Goal: Task Accomplishment & Management: Use online tool/utility

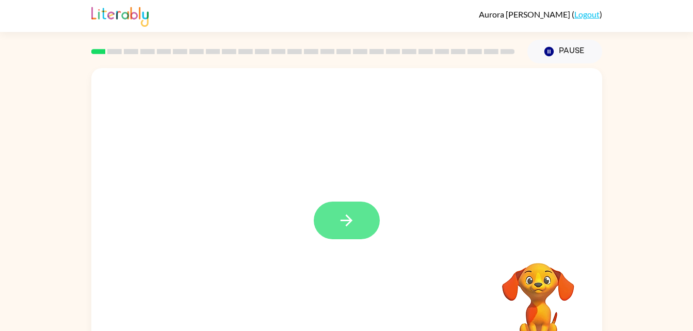
click at [364, 227] on button "button" at bounding box center [347, 221] width 66 height 38
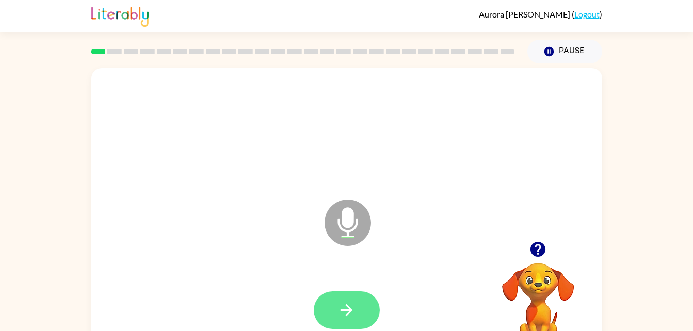
click at [356, 297] on button "button" at bounding box center [347, 310] width 66 height 38
click at [355, 295] on button "button" at bounding box center [347, 310] width 66 height 38
click at [364, 295] on button "button" at bounding box center [347, 310] width 66 height 38
click at [342, 307] on icon "button" at bounding box center [346, 310] width 18 height 18
click at [355, 294] on button "button" at bounding box center [347, 310] width 66 height 38
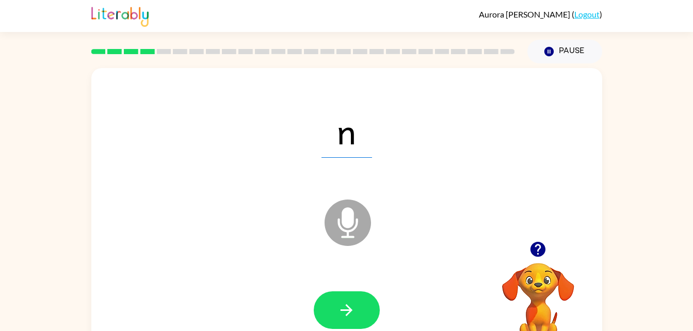
click at [543, 254] on icon "button" at bounding box center [537, 249] width 15 height 15
click at [359, 310] on button "button" at bounding box center [347, 310] width 66 height 38
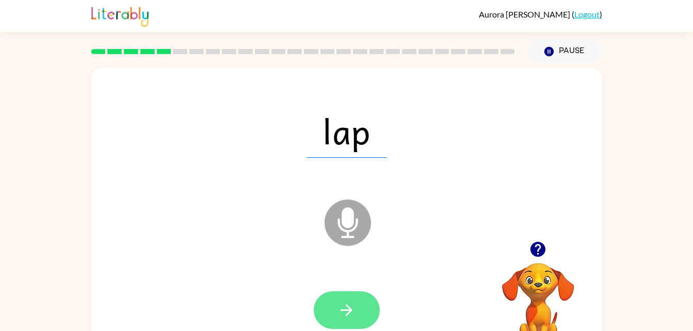
click at [355, 307] on button "button" at bounding box center [347, 310] width 66 height 38
click at [337, 299] on button "button" at bounding box center [347, 310] width 66 height 38
click at [351, 300] on button "button" at bounding box center [347, 310] width 66 height 38
click at [337, 294] on button "button" at bounding box center [347, 310] width 66 height 38
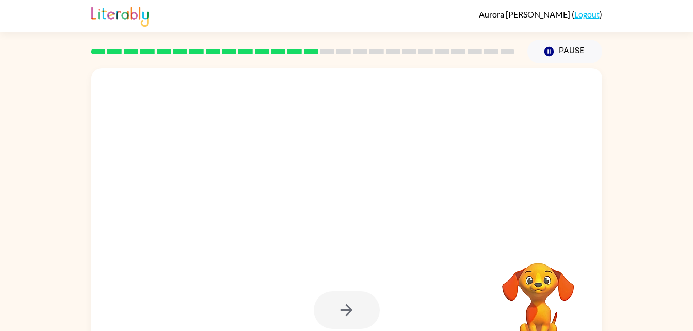
click at [355, 296] on div at bounding box center [347, 310] width 66 height 38
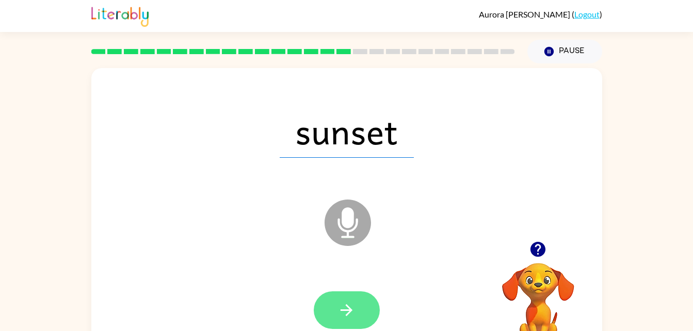
click at [338, 317] on icon "button" at bounding box center [346, 310] width 18 height 18
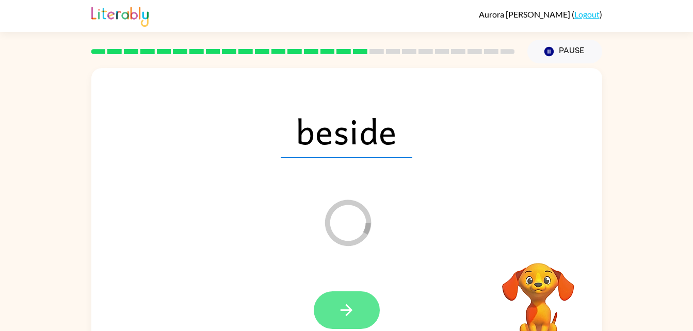
click at [355, 327] on button "button" at bounding box center [347, 310] width 66 height 38
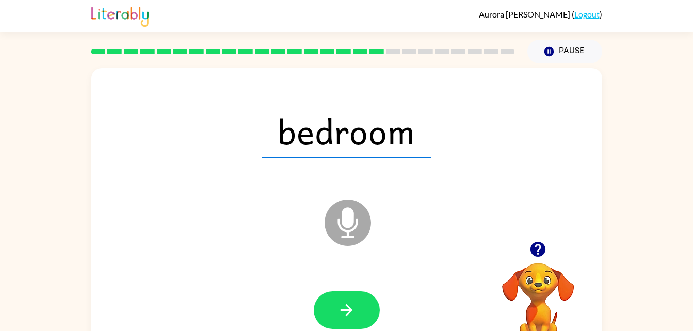
click at [538, 246] on icon "button" at bounding box center [537, 249] width 15 height 15
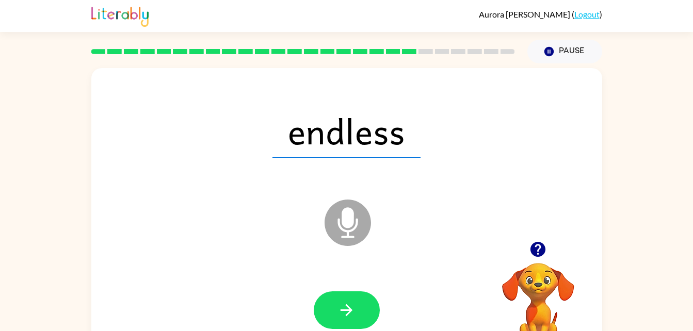
click at [627, 88] on div "endless Microphone The Microphone is here when it is your turn to talk Your bro…" at bounding box center [346, 212] width 693 height 299
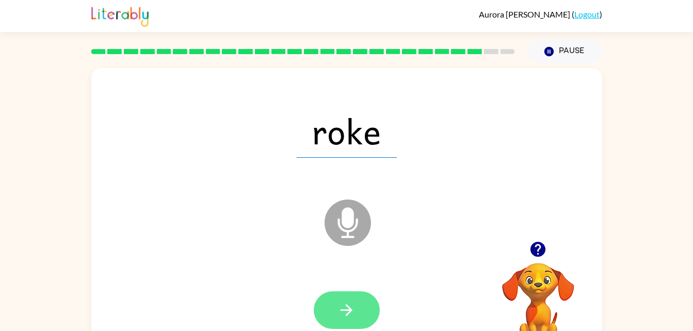
click at [359, 316] on button "button" at bounding box center [347, 310] width 66 height 38
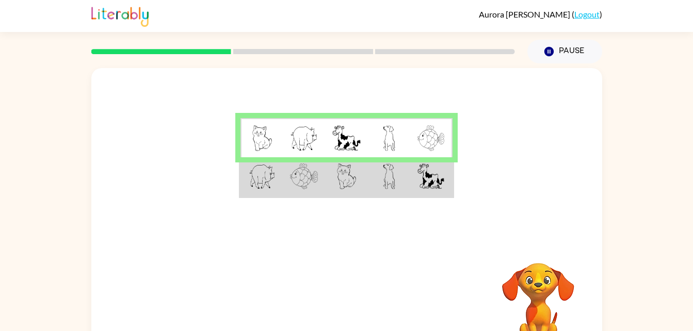
click at [422, 195] on td at bounding box center [431, 177] width 42 height 40
click at [420, 193] on td at bounding box center [431, 177] width 42 height 40
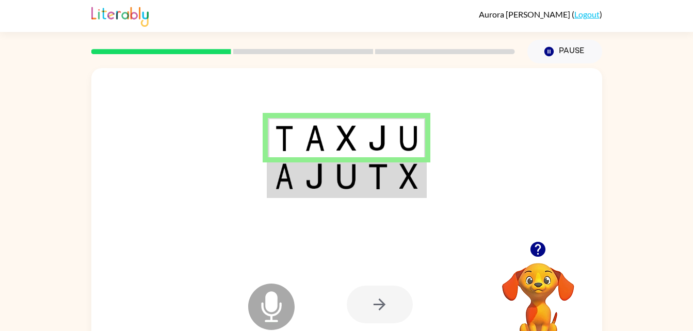
click at [383, 196] on td at bounding box center [377, 177] width 31 height 40
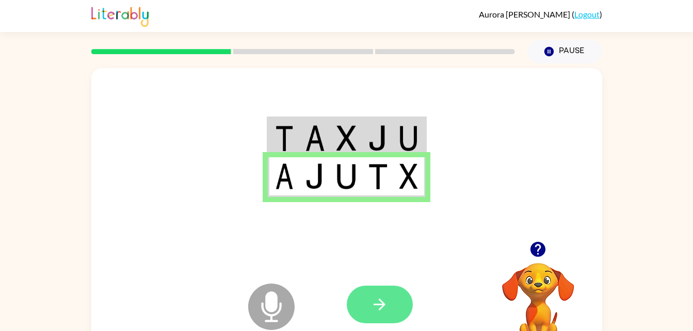
click at [382, 303] on icon "button" at bounding box center [379, 305] width 12 height 12
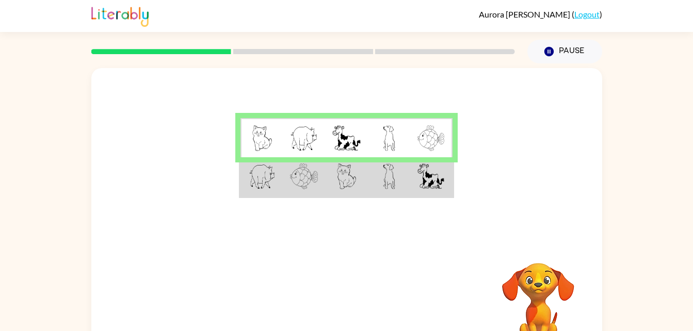
click at [263, 157] on td at bounding box center [261, 138] width 42 height 40
click at [272, 147] on td at bounding box center [261, 138] width 42 height 40
click at [300, 161] on td at bounding box center [304, 177] width 42 height 40
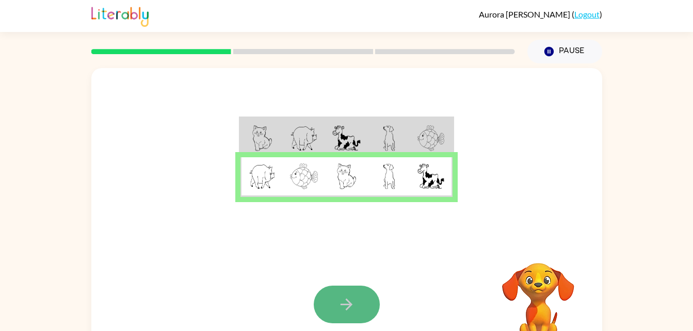
click at [322, 290] on button "button" at bounding box center [347, 305] width 66 height 38
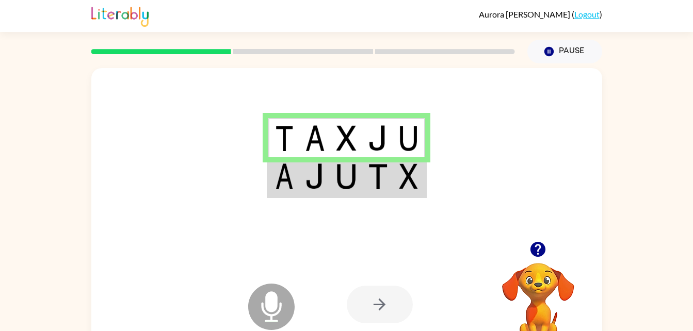
click at [423, 191] on td at bounding box center [408, 177] width 31 height 40
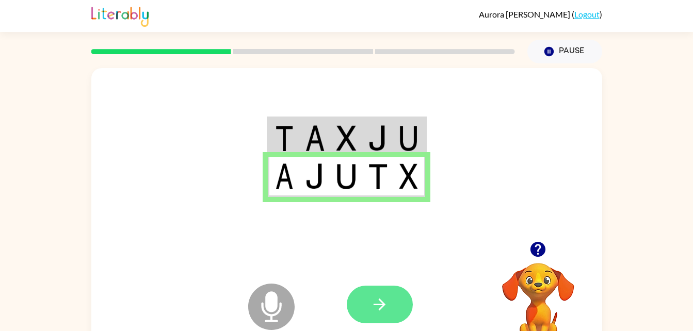
click at [382, 316] on button "button" at bounding box center [380, 305] width 66 height 38
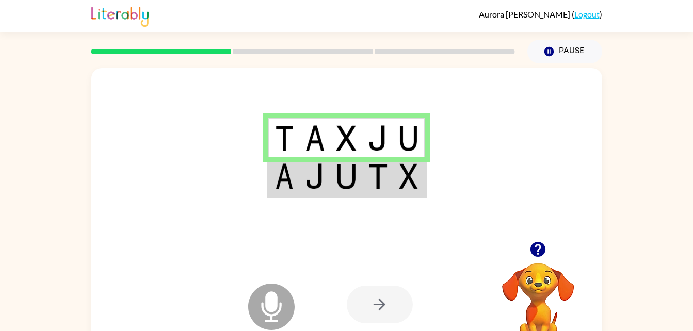
click at [324, 196] on td at bounding box center [314, 177] width 31 height 40
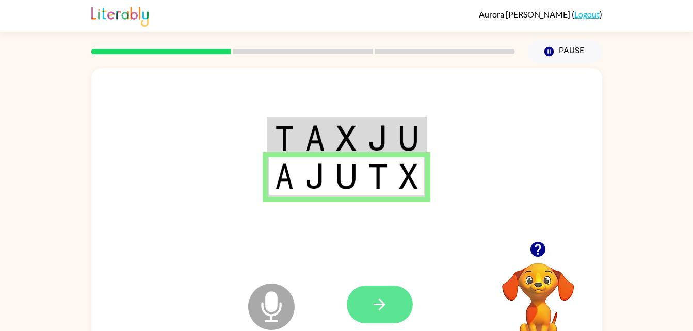
click at [390, 301] on button "button" at bounding box center [380, 305] width 66 height 38
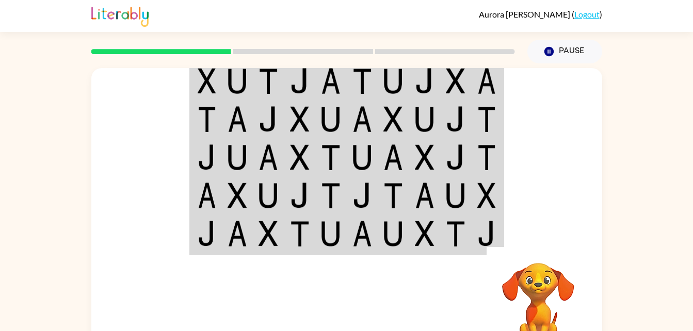
click at [500, 130] on td at bounding box center [486, 119] width 31 height 38
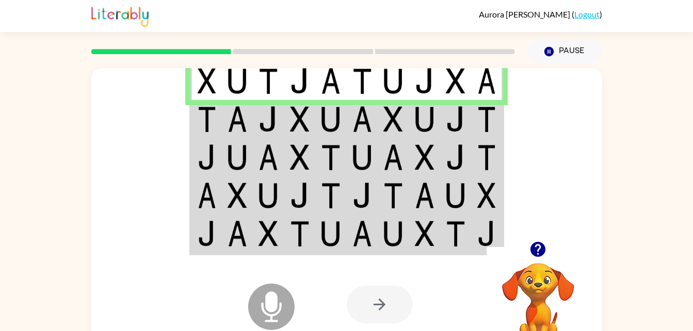
click at [239, 131] on img at bounding box center [237, 119] width 20 height 26
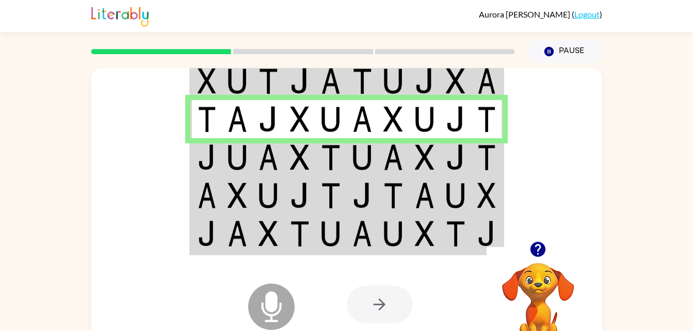
click at [204, 128] on img at bounding box center [206, 119] width 19 height 26
click at [442, 147] on td at bounding box center [455, 157] width 31 height 38
click at [436, 152] on td at bounding box center [424, 157] width 31 height 38
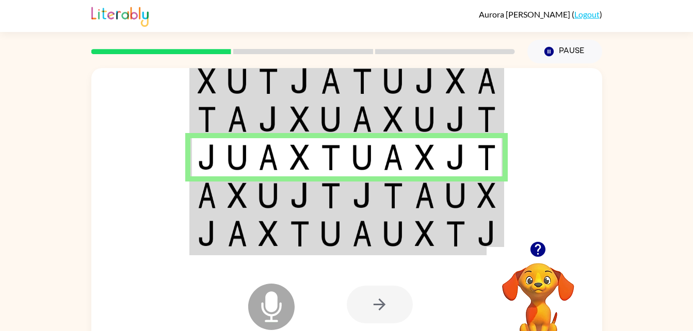
click at [448, 105] on td at bounding box center [455, 119] width 31 height 38
click at [449, 117] on img at bounding box center [456, 119] width 20 height 26
click at [450, 107] on img at bounding box center [456, 119] width 20 height 26
click at [445, 106] on td at bounding box center [455, 119] width 31 height 38
click at [475, 229] on td at bounding box center [486, 235] width 31 height 40
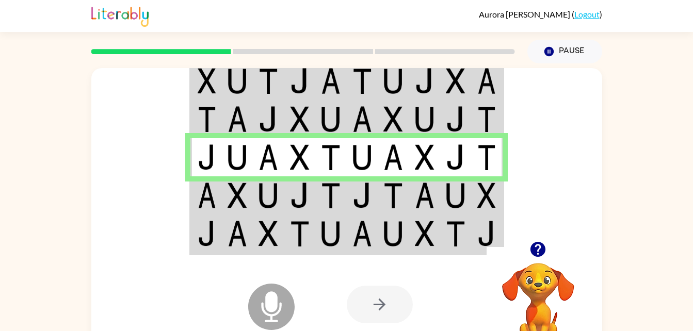
click at [477, 207] on img at bounding box center [486, 196] width 19 height 26
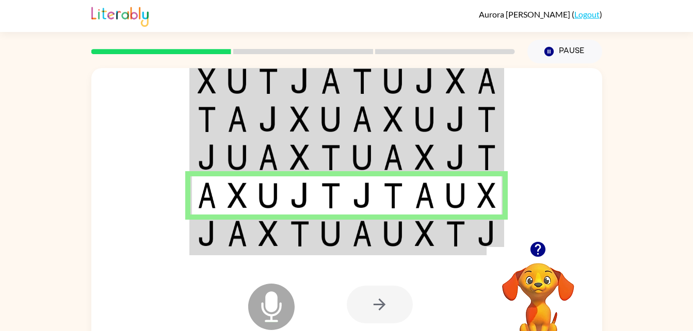
click at [233, 226] on img at bounding box center [237, 234] width 20 height 26
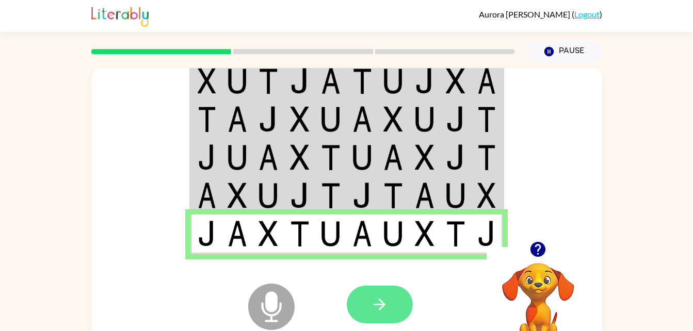
click at [400, 295] on button "button" at bounding box center [380, 305] width 66 height 38
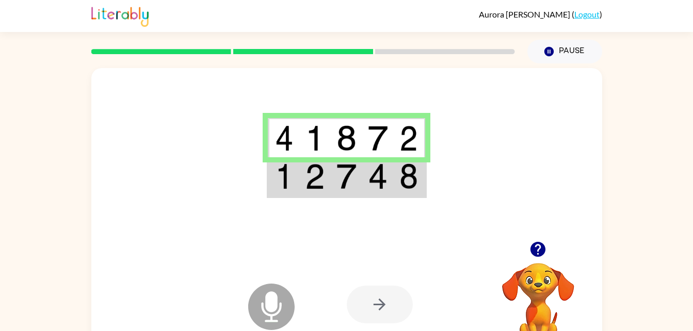
click at [528, 249] on button "button" at bounding box center [537, 249] width 26 height 26
click at [325, 196] on td at bounding box center [314, 177] width 31 height 40
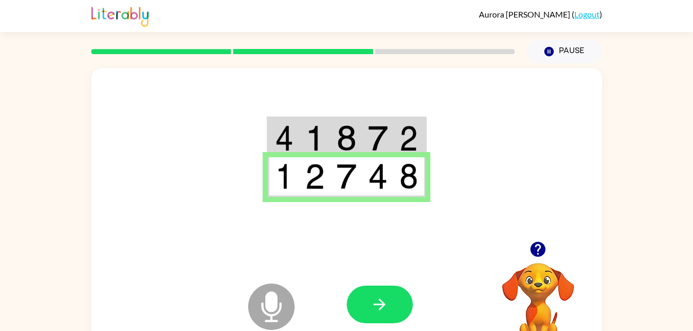
click at [411, 291] on div at bounding box center [380, 305] width 66 height 38
click at [398, 305] on button "button" at bounding box center [380, 305] width 66 height 38
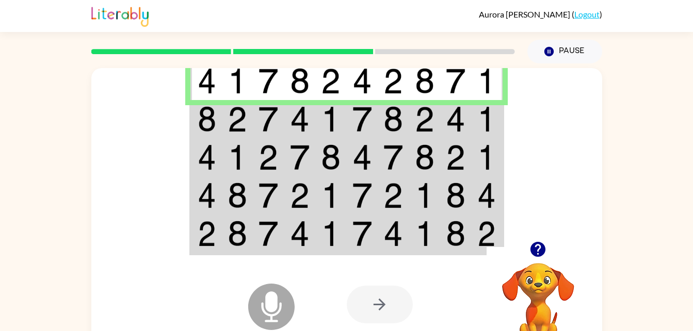
click at [353, 144] on td at bounding box center [362, 157] width 31 height 38
click at [361, 135] on td at bounding box center [362, 119] width 31 height 38
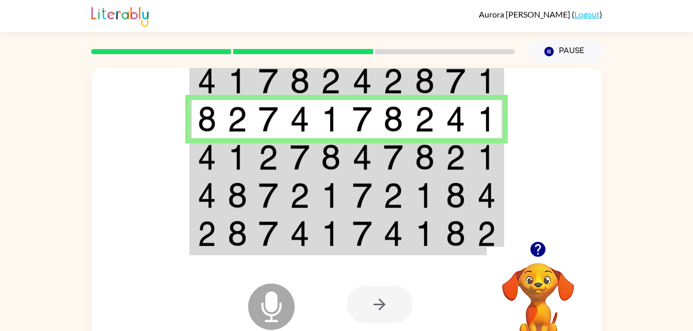
click at [319, 178] on td at bounding box center [330, 195] width 31 height 38
click at [316, 178] on td at bounding box center [330, 195] width 31 height 38
click at [328, 174] on td at bounding box center [330, 157] width 31 height 38
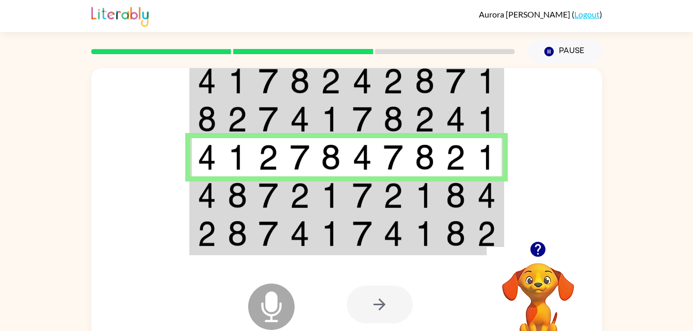
click at [280, 182] on td at bounding box center [268, 195] width 31 height 38
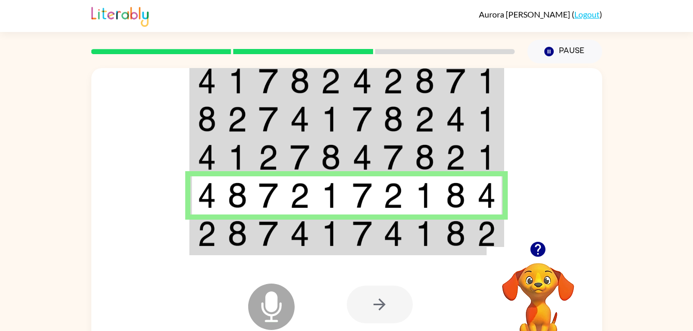
click at [497, 66] on div at bounding box center [303, 52] width 436 height 36
click at [500, 65] on div at bounding box center [303, 52] width 436 height 36
click at [549, 249] on button "button" at bounding box center [537, 249] width 26 height 26
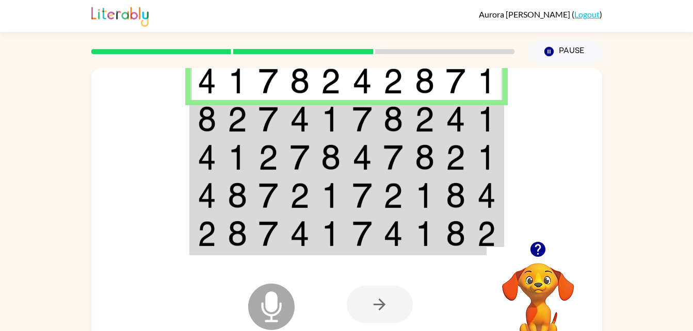
click at [223, 133] on td at bounding box center [237, 119] width 31 height 38
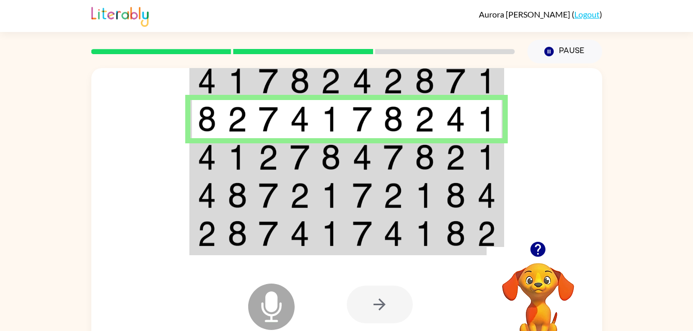
click at [224, 173] on td at bounding box center [237, 157] width 31 height 38
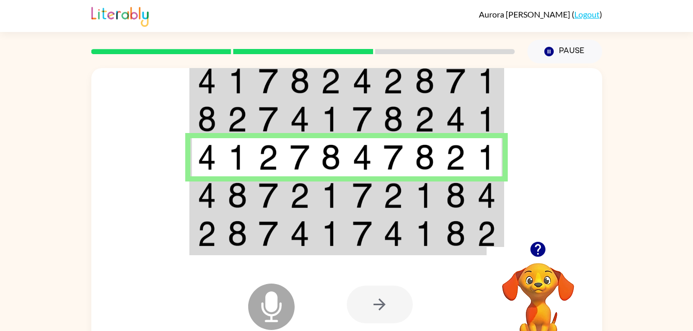
click at [217, 215] on td at bounding box center [205, 235] width 31 height 40
click at [225, 201] on td at bounding box center [237, 195] width 31 height 38
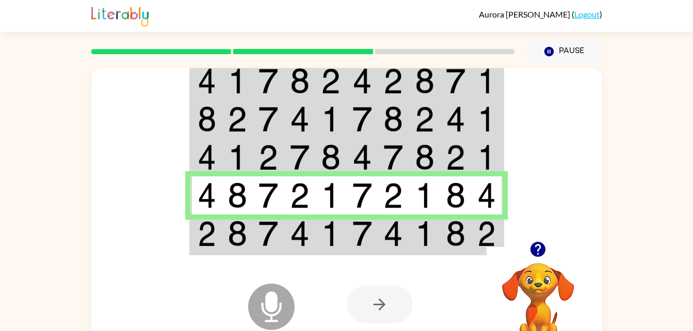
click at [223, 261] on div "Microphone The Microphone is here when it is your turn to talk" at bounding box center [245, 280] width 103 height 69
click at [224, 260] on div "Microphone The Microphone is here when it is your turn to talk" at bounding box center [245, 280] width 103 height 69
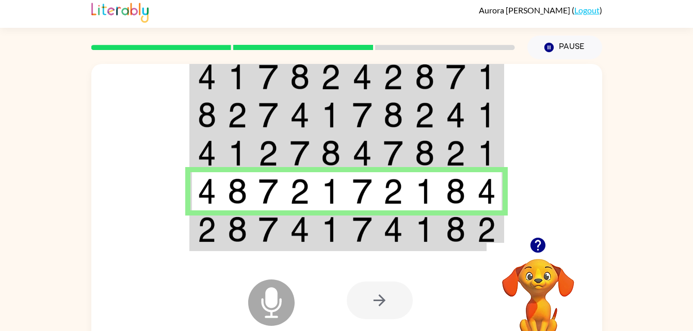
click at [236, 252] on div "Microphone The Microphone is here when it is your turn to talk" at bounding box center [245, 276] width 103 height 69
click at [242, 255] on div "Microphone The Microphone is here when it is your turn to talk" at bounding box center [245, 276] width 103 height 69
click at [254, 249] on div "Microphone The Microphone is here when it is your turn to talk" at bounding box center [245, 276] width 103 height 69
click at [259, 247] on icon at bounding box center [271, 279] width 26 height 77
click at [256, 254] on div "Microphone The Microphone is here when it is your turn to talk" at bounding box center [245, 276] width 103 height 69
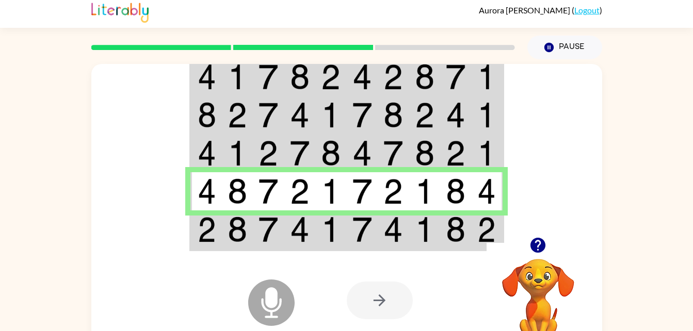
click at [256, 253] on div "Microphone The Microphone is here when it is your turn to talk" at bounding box center [245, 276] width 103 height 69
click at [256, 255] on div "Microphone The Microphone is here when it is your turn to talk" at bounding box center [245, 276] width 103 height 69
click at [254, 258] on div "Microphone The Microphone is here when it is your turn to talk" at bounding box center [245, 276] width 103 height 69
click at [253, 247] on div "Microphone The Microphone is here when it is your turn to talk" at bounding box center [245, 276] width 103 height 69
click at [447, 251] on div at bounding box center [423, 300] width 152 height 116
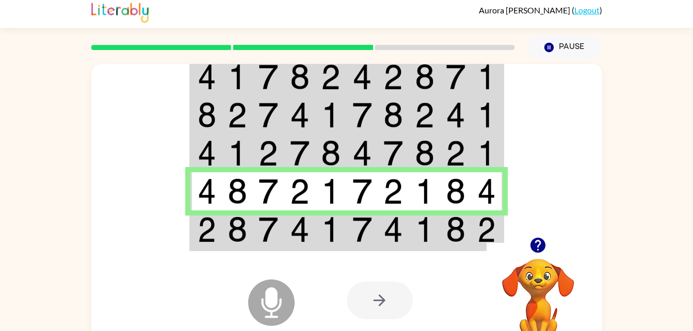
click at [447, 247] on div at bounding box center [423, 300] width 152 height 116
click at [443, 250] on div at bounding box center [423, 300] width 152 height 116
click at [436, 249] on div at bounding box center [423, 300] width 152 height 116
click at [438, 249] on div at bounding box center [423, 300] width 152 height 116
click at [443, 251] on div at bounding box center [423, 300] width 152 height 116
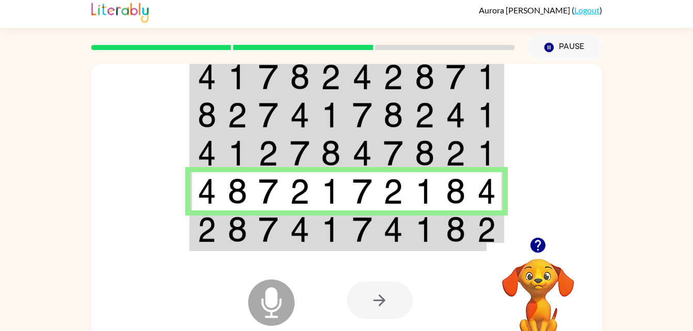
click at [448, 250] on div at bounding box center [423, 300] width 152 height 116
click at [439, 257] on div at bounding box center [423, 300] width 152 height 116
click at [441, 259] on div at bounding box center [423, 300] width 152 height 116
click at [449, 260] on div at bounding box center [423, 300] width 152 height 116
click at [504, 241] on div at bounding box center [537, 245] width 103 height 26
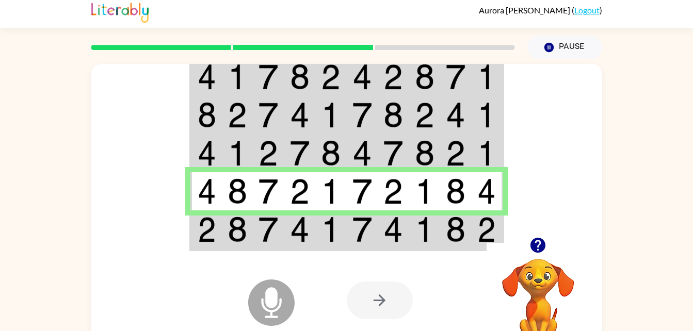
click at [506, 238] on div at bounding box center [537, 245] width 103 height 26
click at [508, 237] on div at bounding box center [537, 245] width 103 height 26
click at [502, 231] on td at bounding box center [486, 230] width 31 height 40
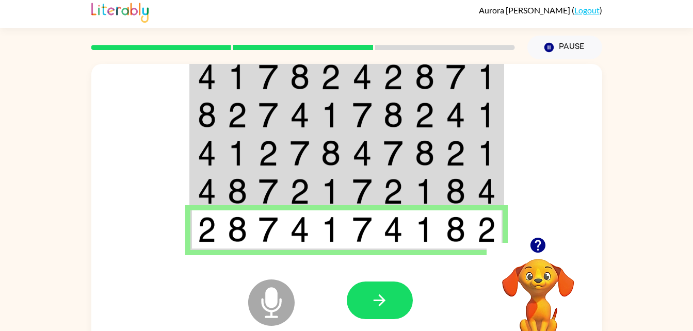
click at [501, 228] on td at bounding box center [486, 230] width 31 height 40
click at [390, 295] on button "button" at bounding box center [380, 301] width 66 height 38
